Goal: Task Accomplishment & Management: Manage account settings

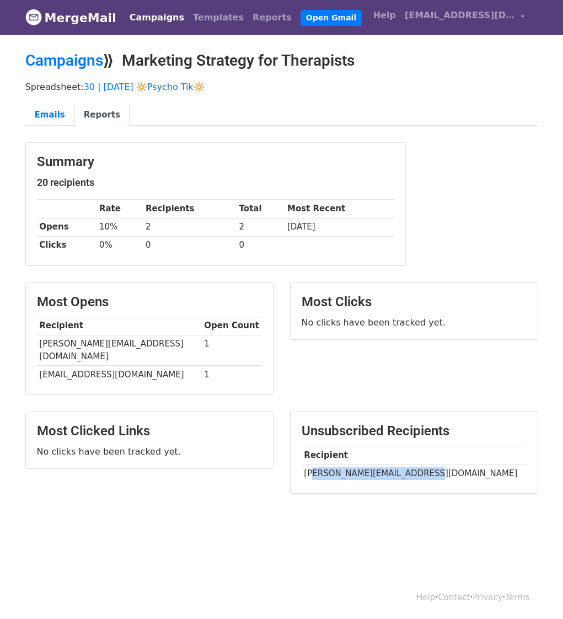
drag, startPoint x: 309, startPoint y: 460, endPoint x: 412, endPoint y: 460, distance: 103.8
click at [412, 465] on td "lindsy@insidelouisville.com" at bounding box center [414, 474] width 225 height 18
copy td "ndsy@insidelouisville.com"
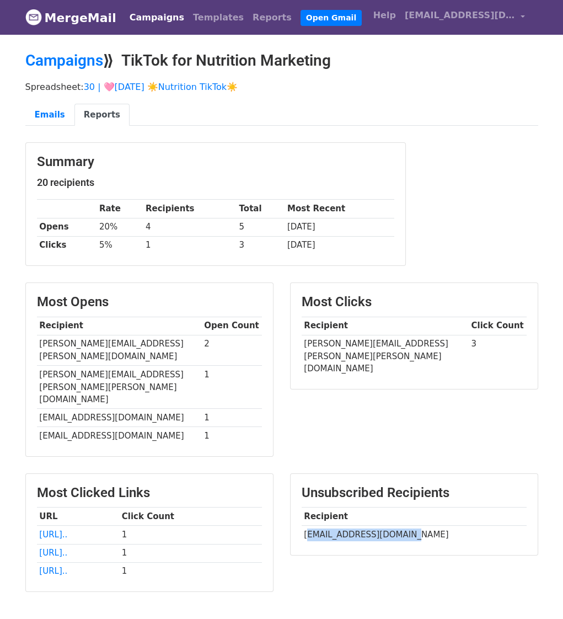
drag, startPoint x: 308, startPoint y: 495, endPoint x: 418, endPoint y: 495, distance: 109.8
click at [418, 526] on td "katierose4822@gmail.com" at bounding box center [414, 535] width 225 height 18
copy td "atierose4822@gmail.com"
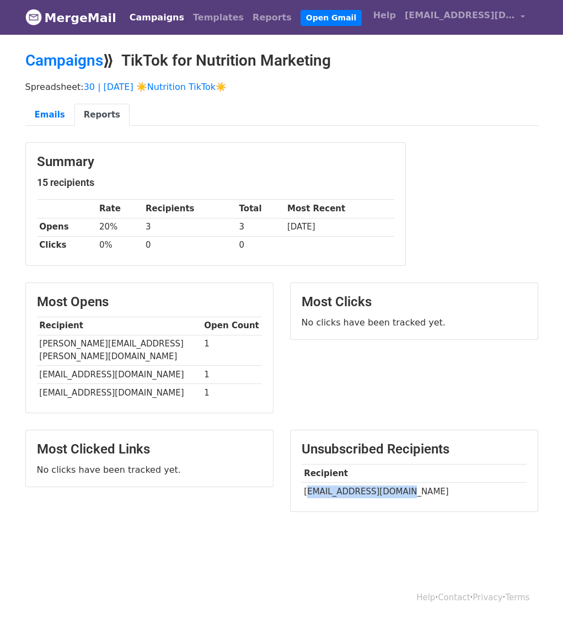
drag, startPoint x: 306, startPoint y: 480, endPoint x: 405, endPoint y: 480, distance: 98.8
click at [404, 483] on td "lindajeanwjr@gmail.com" at bounding box center [414, 492] width 225 height 18
copy td "indajeanwjr@gmail.com"
